Goal: Navigation & Orientation: Locate item on page

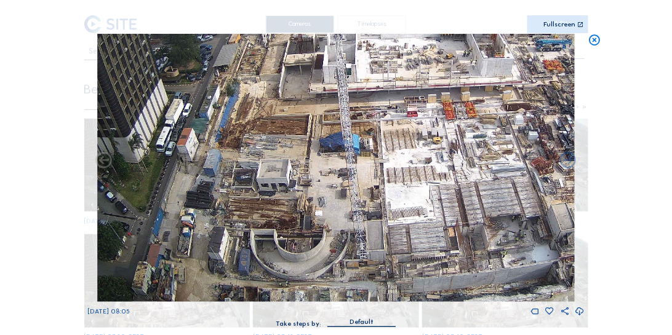
drag, startPoint x: 263, startPoint y: 220, endPoint x: 313, endPoint y: 154, distance: 83.0
click at [313, 154] on img at bounding box center [336, 168] width 477 height 268
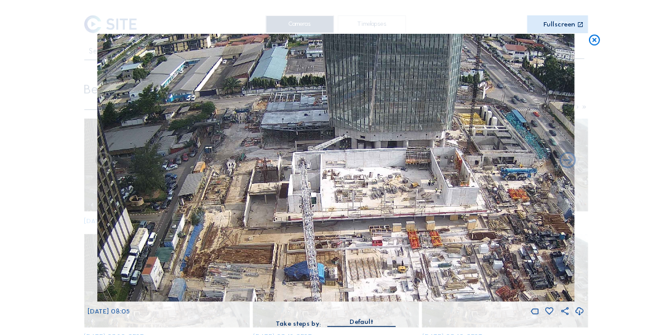
drag, startPoint x: 335, startPoint y: 214, endPoint x: 303, endPoint y: 301, distance: 92.8
click at [303, 301] on img at bounding box center [336, 168] width 477 height 268
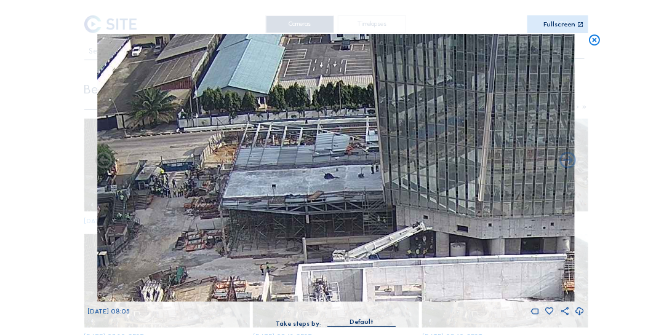
drag, startPoint x: 278, startPoint y: 181, endPoint x: 284, endPoint y: 190, distance: 10.8
click at [283, 190] on img at bounding box center [336, 168] width 477 height 268
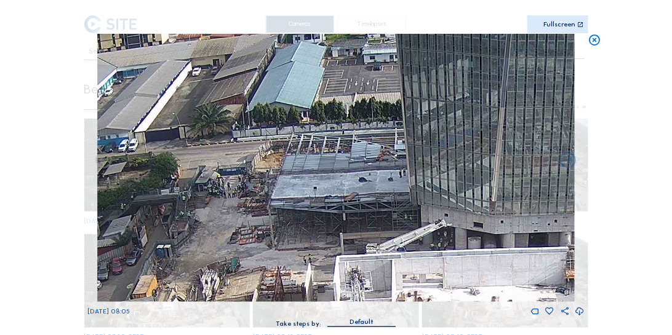
drag, startPoint x: 304, startPoint y: 172, endPoint x: 322, endPoint y: 182, distance: 20.4
click at [322, 182] on img at bounding box center [336, 168] width 477 height 268
click at [593, 41] on icon at bounding box center [593, 41] width 13 height 14
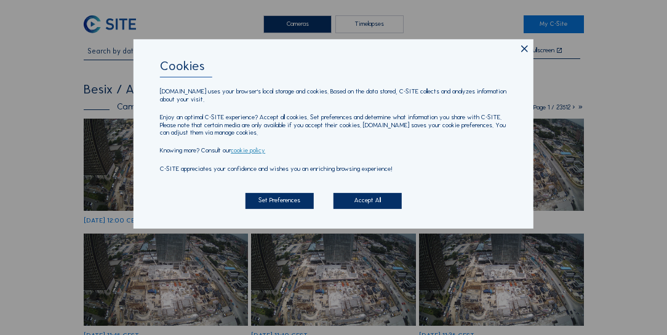
click at [520, 50] on icon at bounding box center [524, 49] width 11 height 12
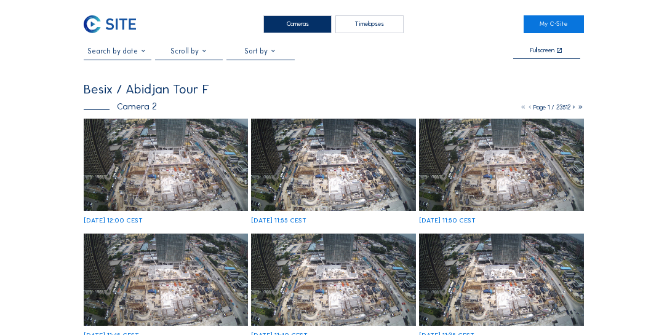
click at [162, 154] on img at bounding box center [166, 165] width 164 height 92
